Goal: Task Accomplishment & Management: Manage account settings

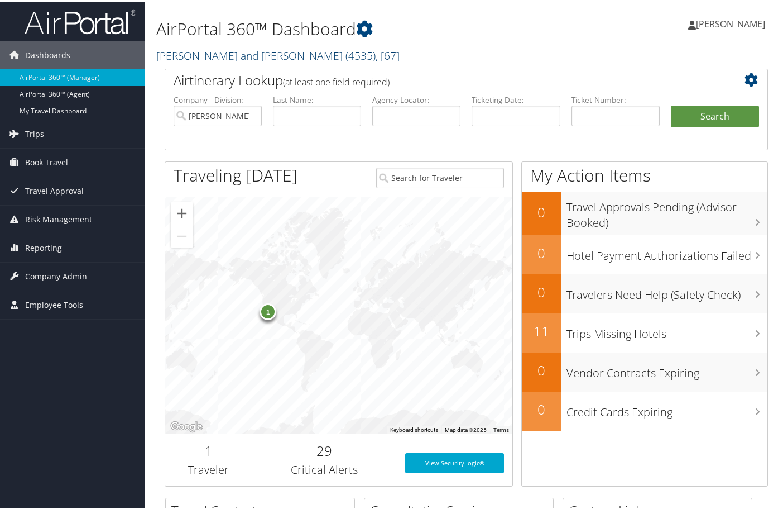
click at [218, 55] on link "Parsons Behle and Latimer ( 4535 ) , [ 67 ]" at bounding box center [277, 53] width 243 height 15
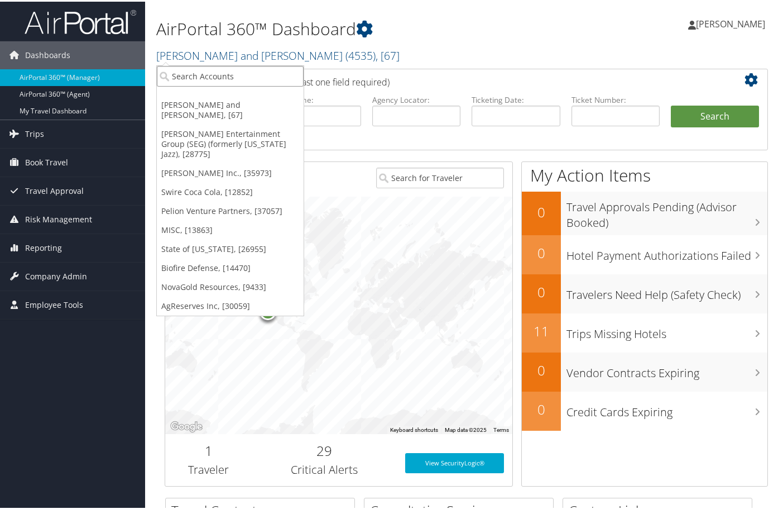
click at [197, 73] on input "search" at bounding box center [230, 74] width 147 height 21
type input "dyno"
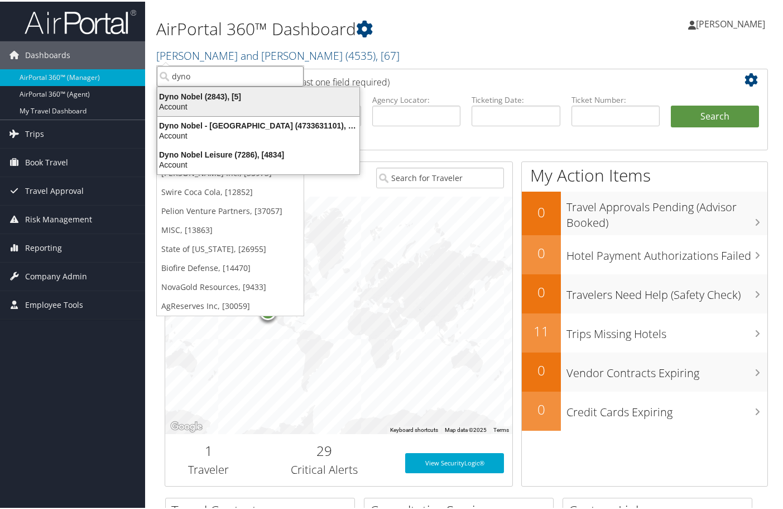
click at [223, 100] on div "Account" at bounding box center [258, 105] width 215 height 10
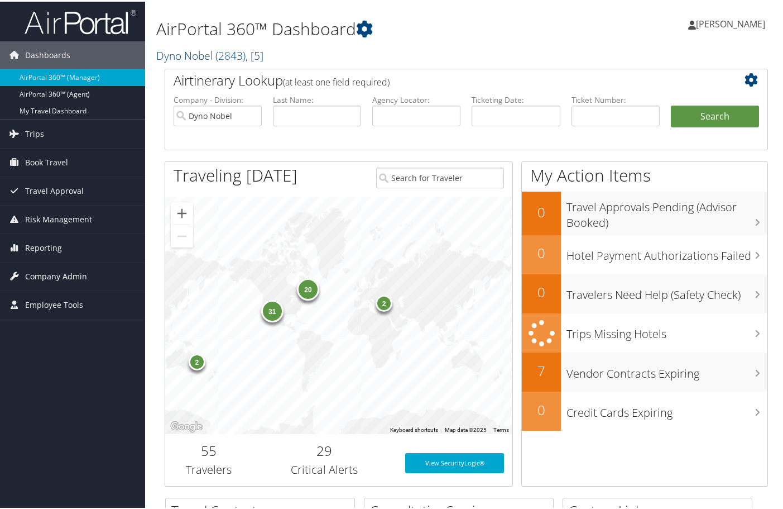
click at [72, 274] on span "Company Admin" at bounding box center [56, 275] width 62 height 28
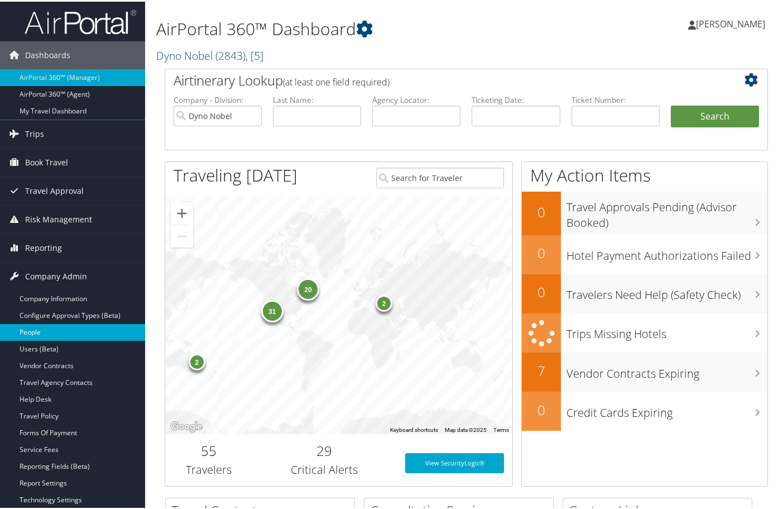
click at [41, 330] on link "People" at bounding box center [72, 330] width 145 height 17
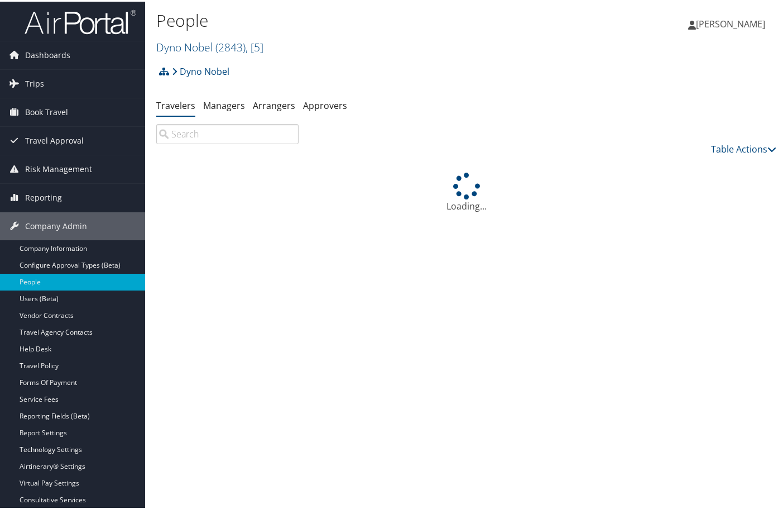
click at [247, 132] on input "search" at bounding box center [227, 132] width 142 height 20
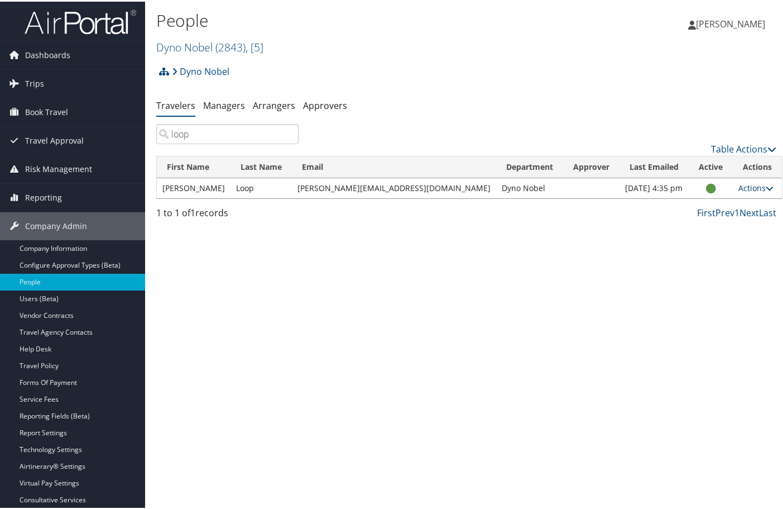
type input "loop"
click at [739, 186] on link "Actions" at bounding box center [756, 186] width 35 height 11
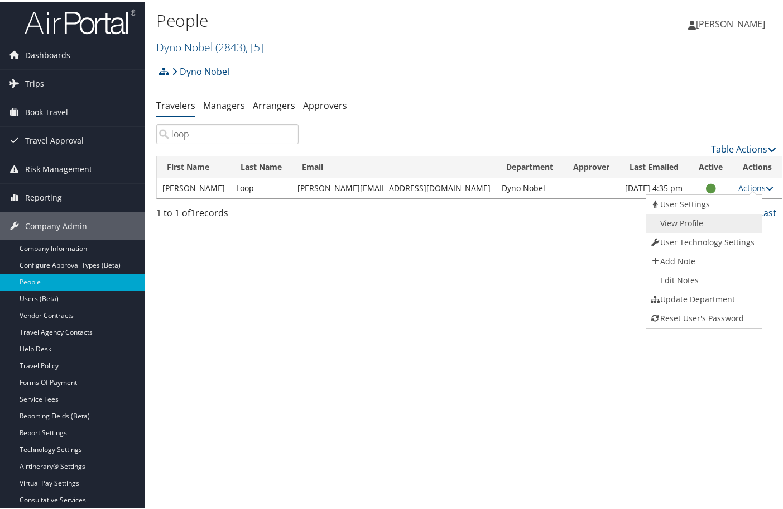
click at [688, 217] on link "View Profile" at bounding box center [702, 221] width 113 height 19
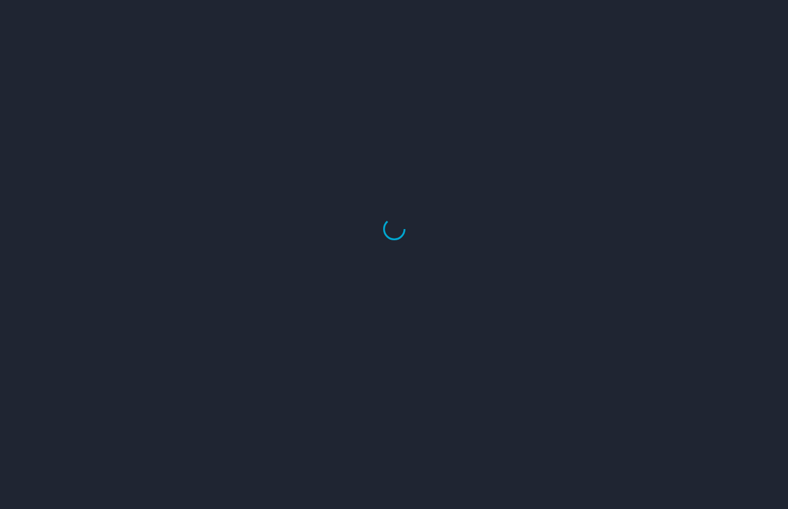
select select "US"
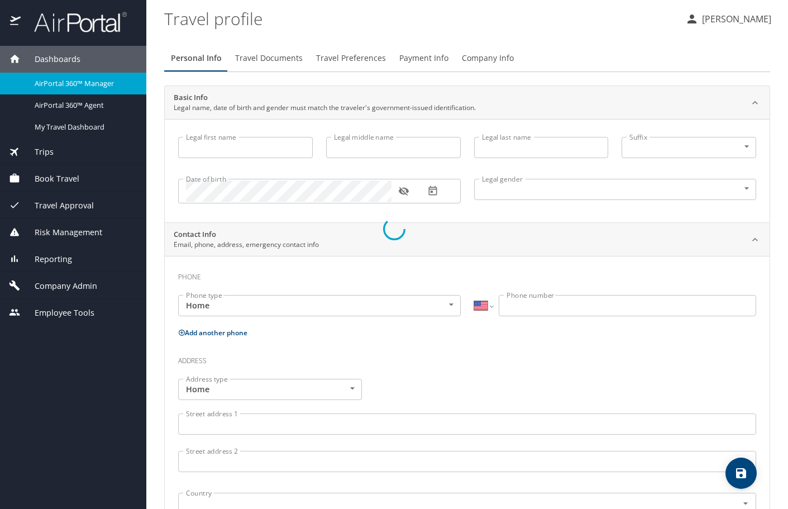
type input "Brian"
type input "Loop"
type input "[DEMOGRAPHIC_DATA]"
type input "[PERSON_NAME]"
type input "Loop"
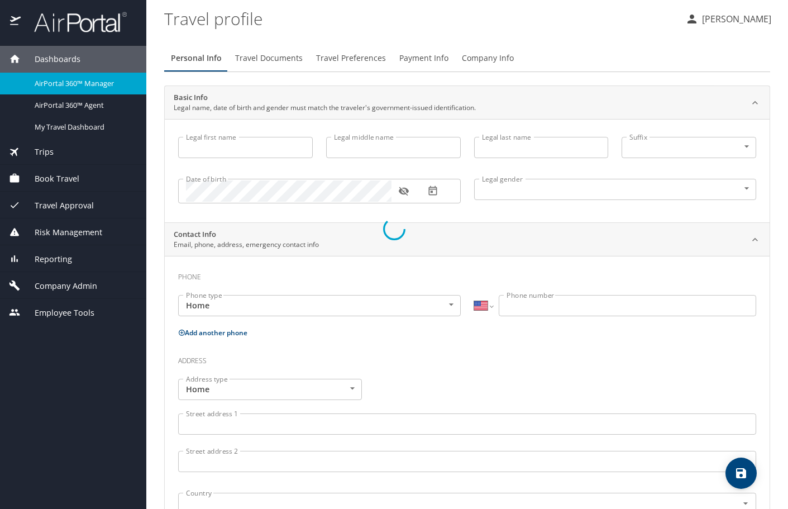
type input "[PHONE_NUMBER]"
select select "US"
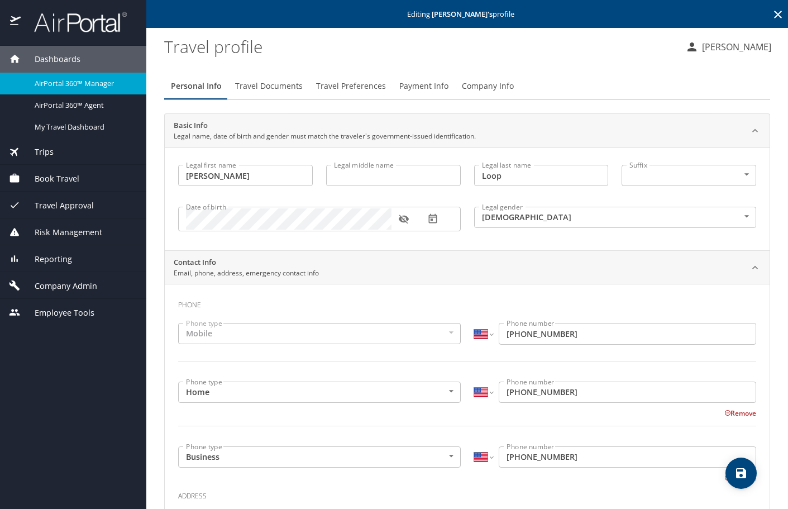
click at [730, 416] on button "Remove" at bounding box center [740, 412] width 32 height 9
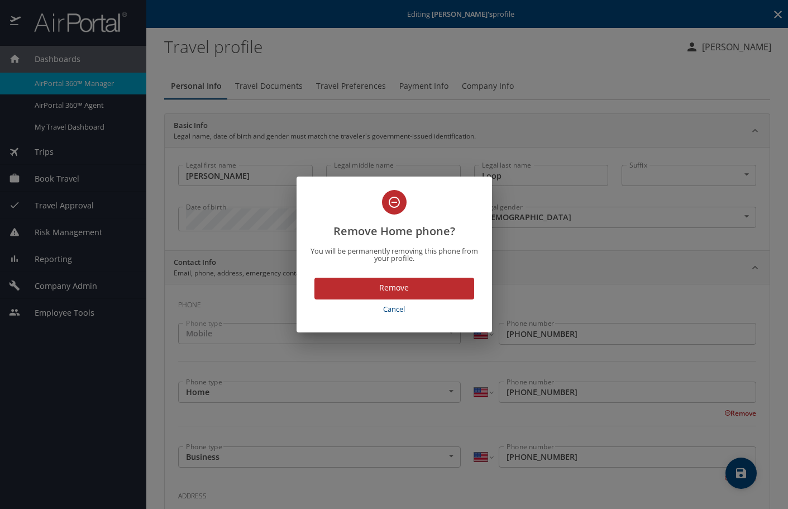
click at [392, 292] on span "Remove" at bounding box center [394, 288] width 142 height 14
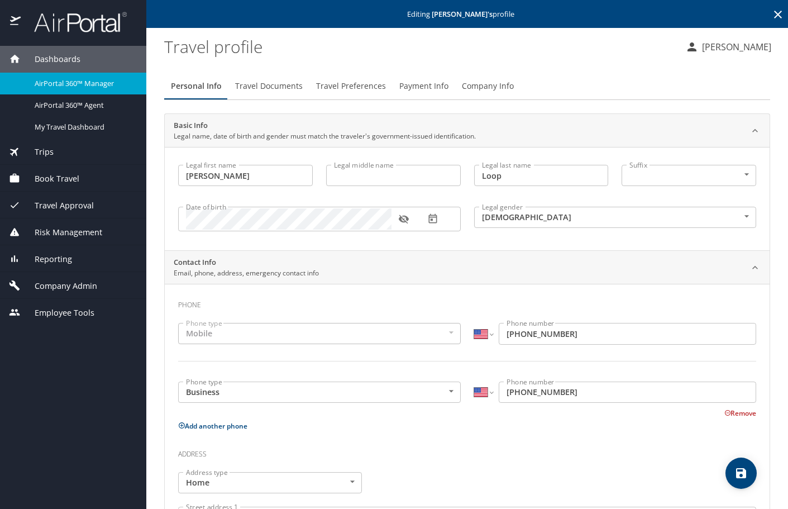
click at [747, 482] on button "save" at bounding box center [740, 472] width 31 height 31
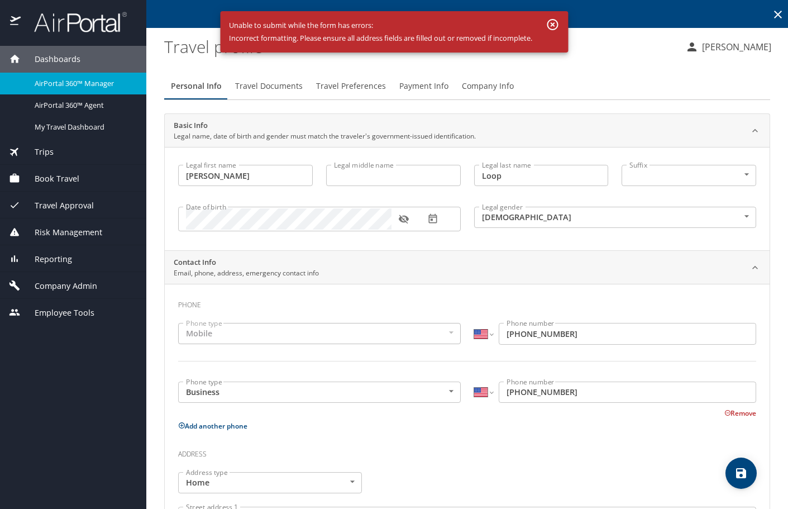
click at [553, 23] on icon "button" at bounding box center [552, 24] width 11 height 11
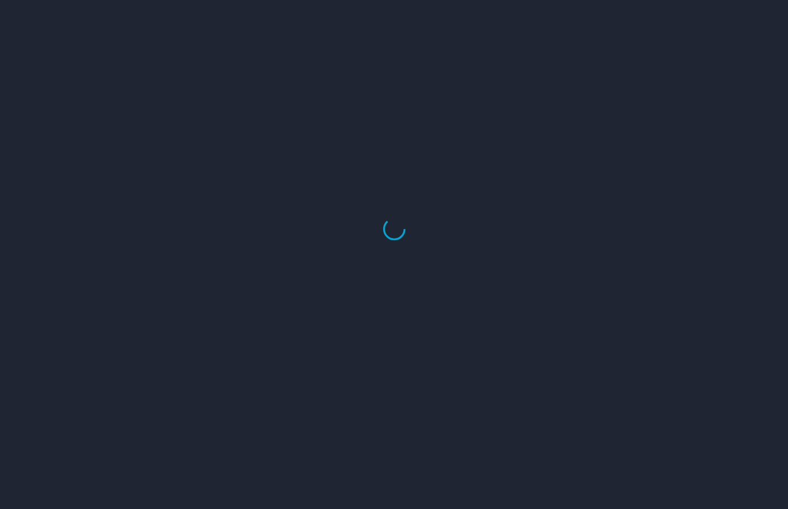
select select "US"
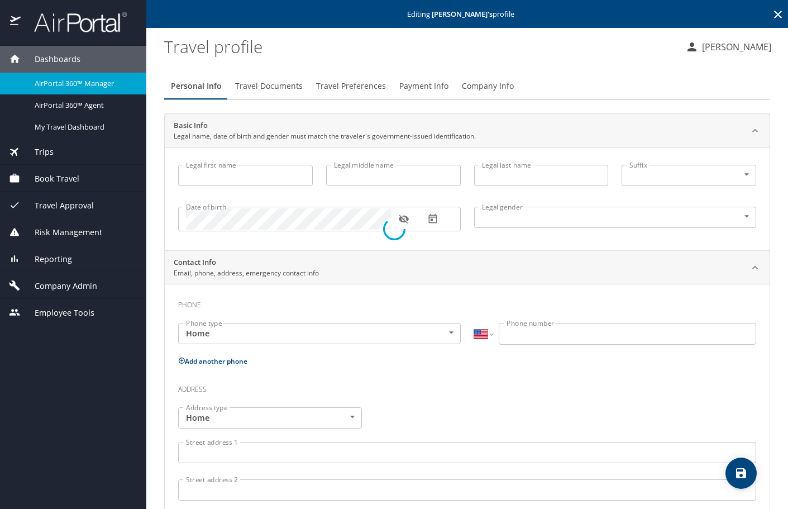
type input "[PERSON_NAME]"
type input "Loop"
type input "[DEMOGRAPHIC_DATA]"
type input "[PERSON_NAME]"
type input "Loop"
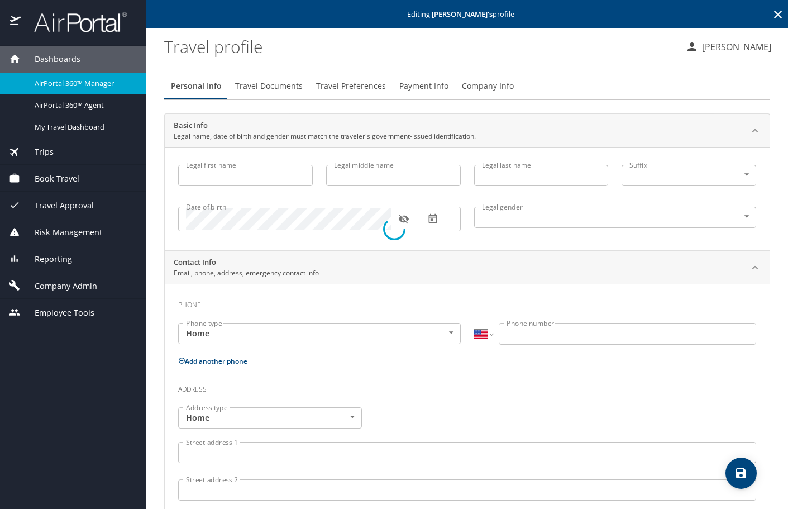
type input "[PHONE_NUMBER]"
select select "US"
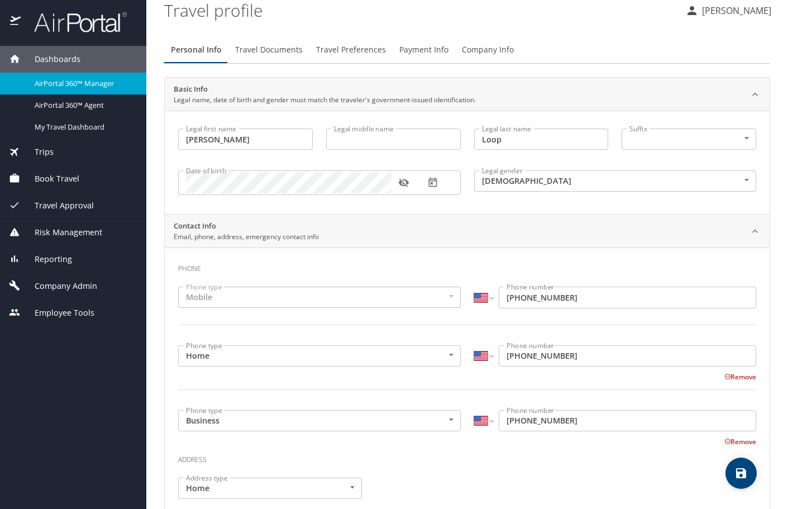
scroll to position [56, 0]
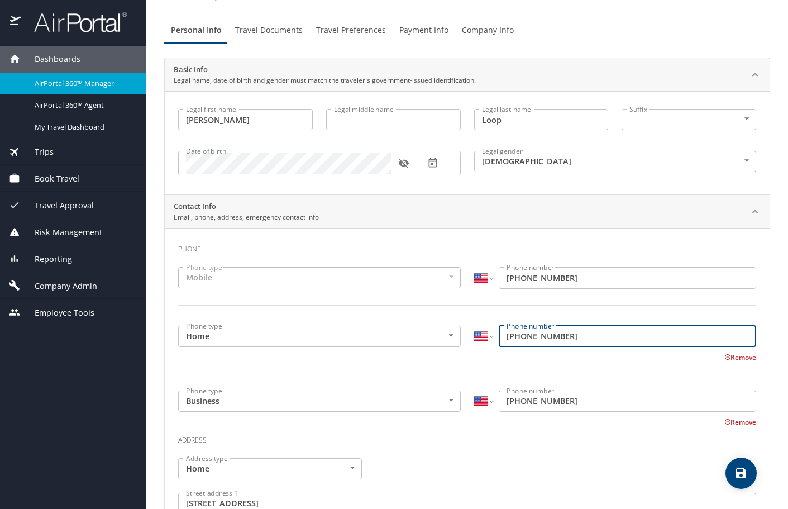
click at [584, 337] on input "[PHONE_NUMBER]" at bounding box center [627, 335] width 257 height 21
type input "5"
type input "[PHONE_NUMBER]"
click at [732, 475] on span "save" at bounding box center [740, 472] width 31 height 13
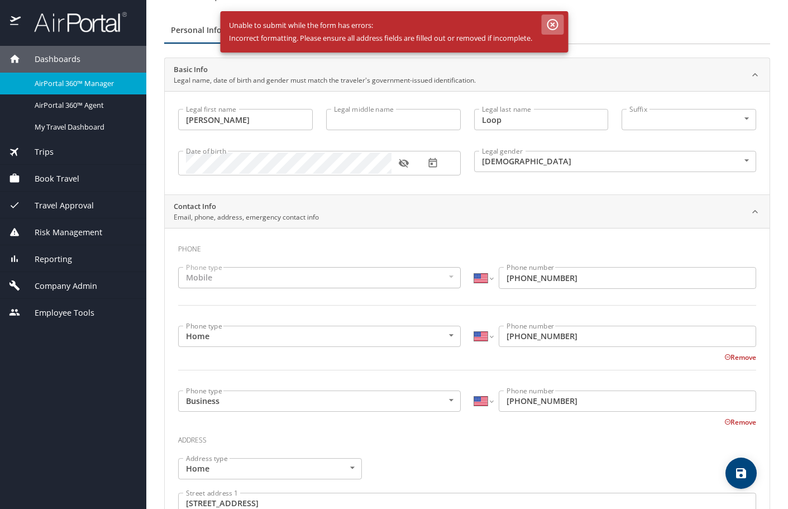
click at [554, 20] on icon "button" at bounding box center [552, 24] width 11 height 11
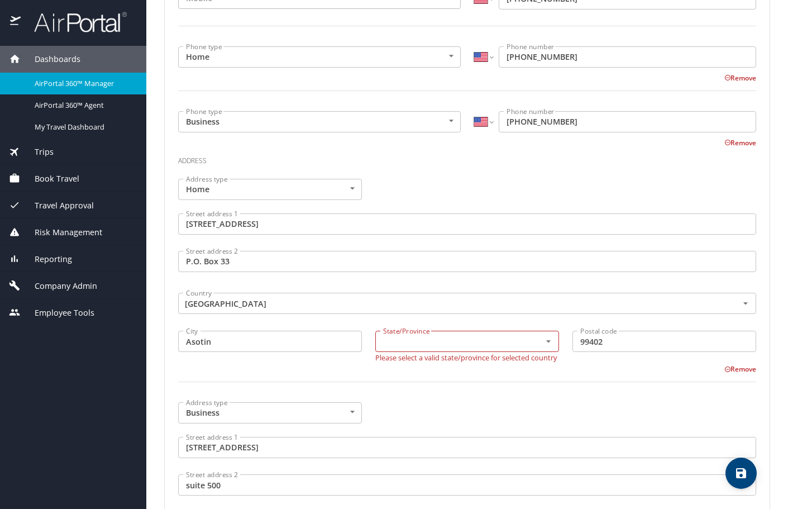
scroll to position [391, 0]
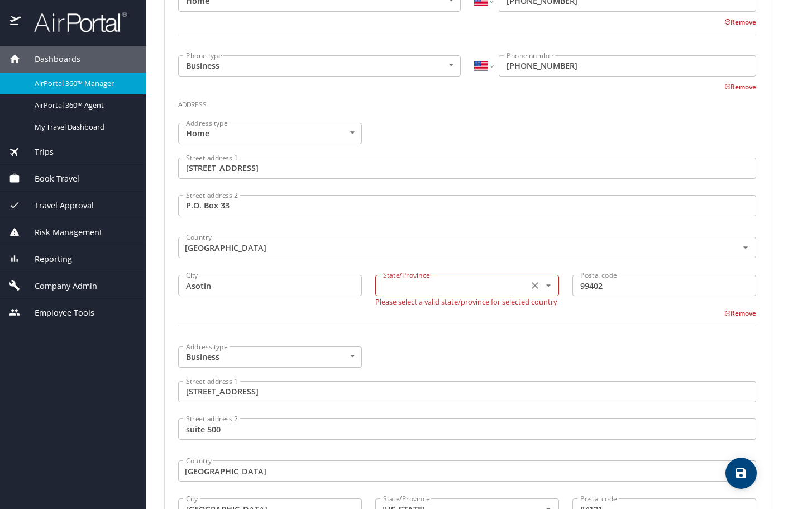
click at [408, 284] on input "text" at bounding box center [450, 285] width 144 height 15
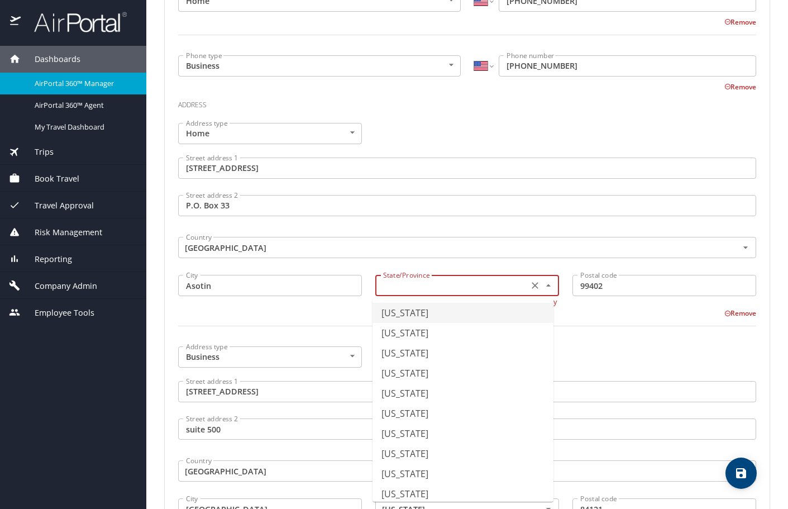
click at [386, 286] on input "text" at bounding box center [450, 285] width 144 height 15
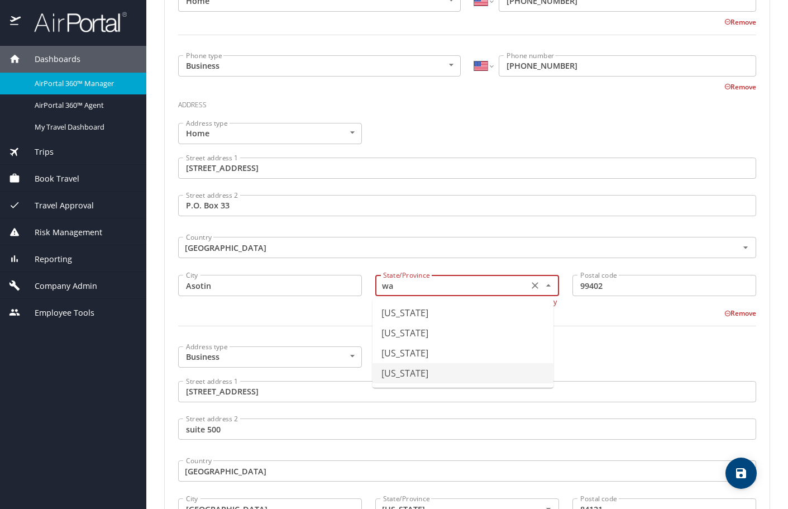
click at [400, 370] on li "[US_STATE]" at bounding box center [462, 373] width 181 height 20
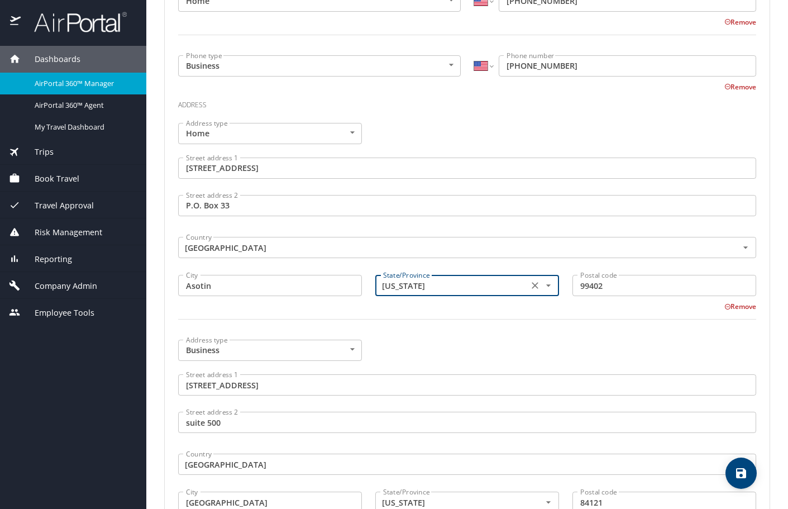
type input "[US_STATE]"
click at [745, 477] on icon "save" at bounding box center [741, 473] width 10 height 10
select select "US"
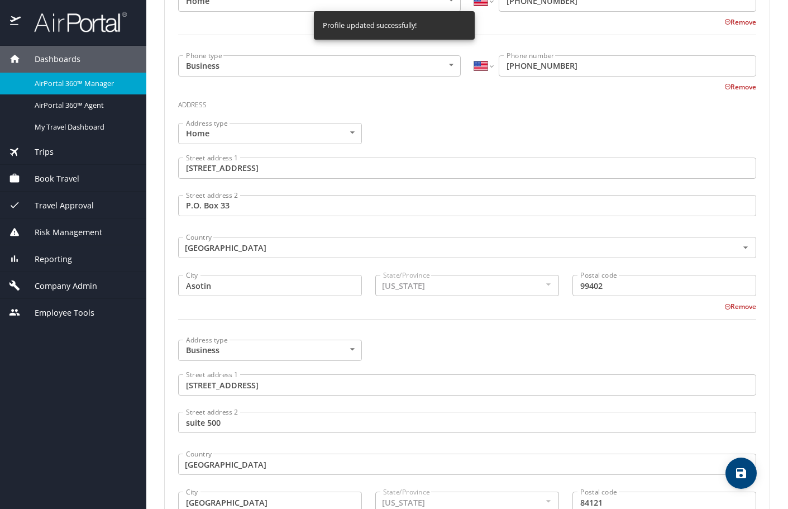
select select "US"
